Goal: Task Accomplishment & Management: Manage account settings

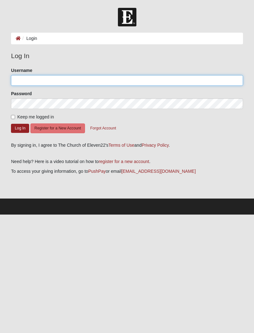
click at [35, 79] on input "Username" at bounding box center [127, 80] width 232 height 11
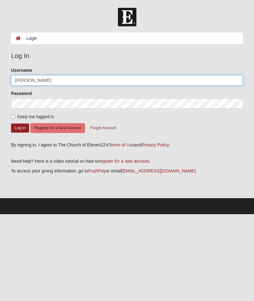
type input "Mindy speeg"
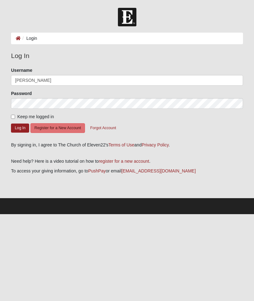
click at [24, 127] on button "Log In" at bounding box center [20, 128] width 18 height 9
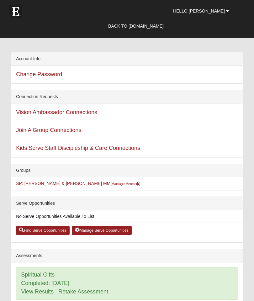
click at [88, 115] on link "Vision Ambassador Connections" at bounding box center [56, 112] width 81 height 6
click at [64, 130] on link "Join A Group Connections" at bounding box center [48, 130] width 65 height 6
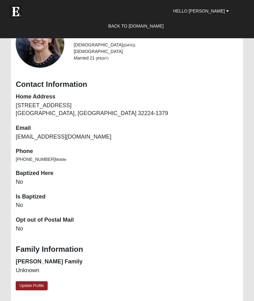
scroll to position [498, 0]
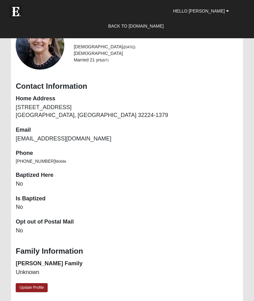
click at [31, 286] on link "Update Profile" at bounding box center [32, 288] width 32 height 9
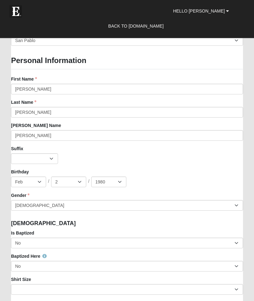
scroll to position [567, 0]
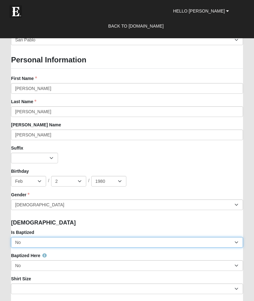
click at [240, 240] on select "No Yes" at bounding box center [127, 242] width 232 height 11
select select "True"
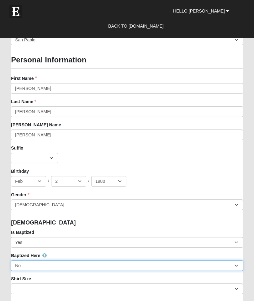
click at [236, 265] on select "No Yes" at bounding box center [127, 266] width 232 height 11
select select "True"
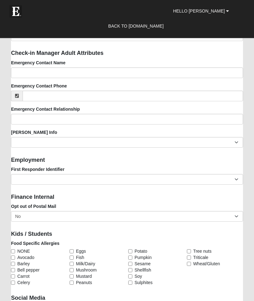
scroll to position [821, 0]
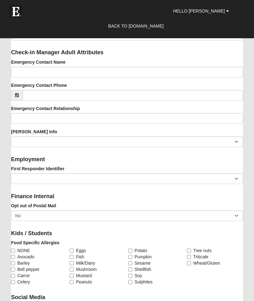
click at [235, 207] on div "Opt out of Postal Mail No Yes" at bounding box center [127, 212] width 232 height 19
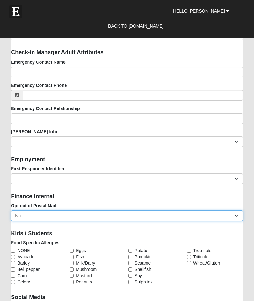
click at [237, 215] on select "No Yes" at bounding box center [127, 216] width 232 height 11
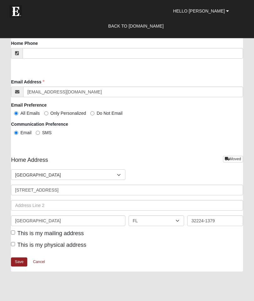
scroll to position [1305, 0]
click at [16, 229] on label "This is my mailing address" at bounding box center [47, 233] width 73 height 8
click at [15, 230] on input "This is my mailing address" at bounding box center [13, 232] width 4 height 4
checkbox input "true"
click at [15, 242] on input "This is my physical address" at bounding box center [13, 244] width 4 height 4
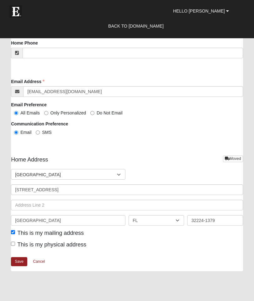
checkbox input "true"
click at [19, 258] on link "Save" at bounding box center [19, 262] width 16 height 9
